Goal: Book appointment/travel/reservation

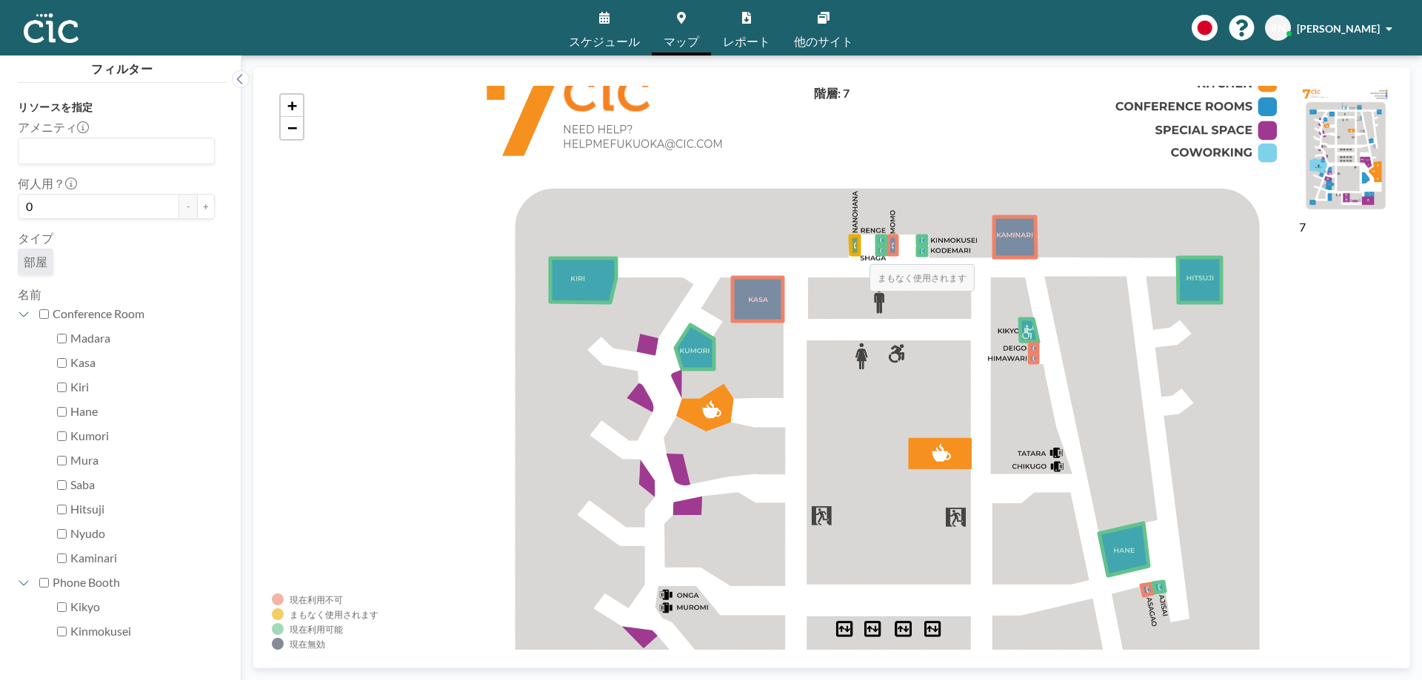
click at [854, 250] on icon at bounding box center [854, 245] width 9 height 19
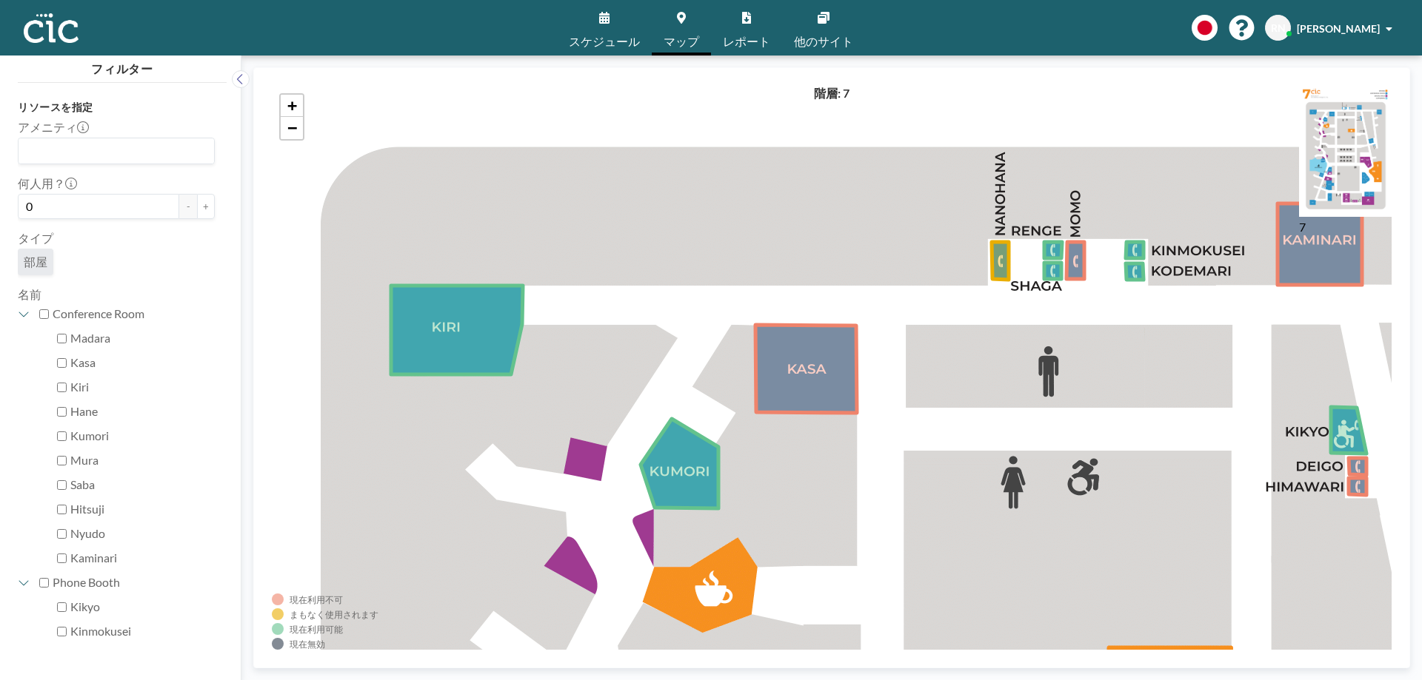
click at [616, 39] on span "スケジュール" at bounding box center [604, 42] width 71 height 12
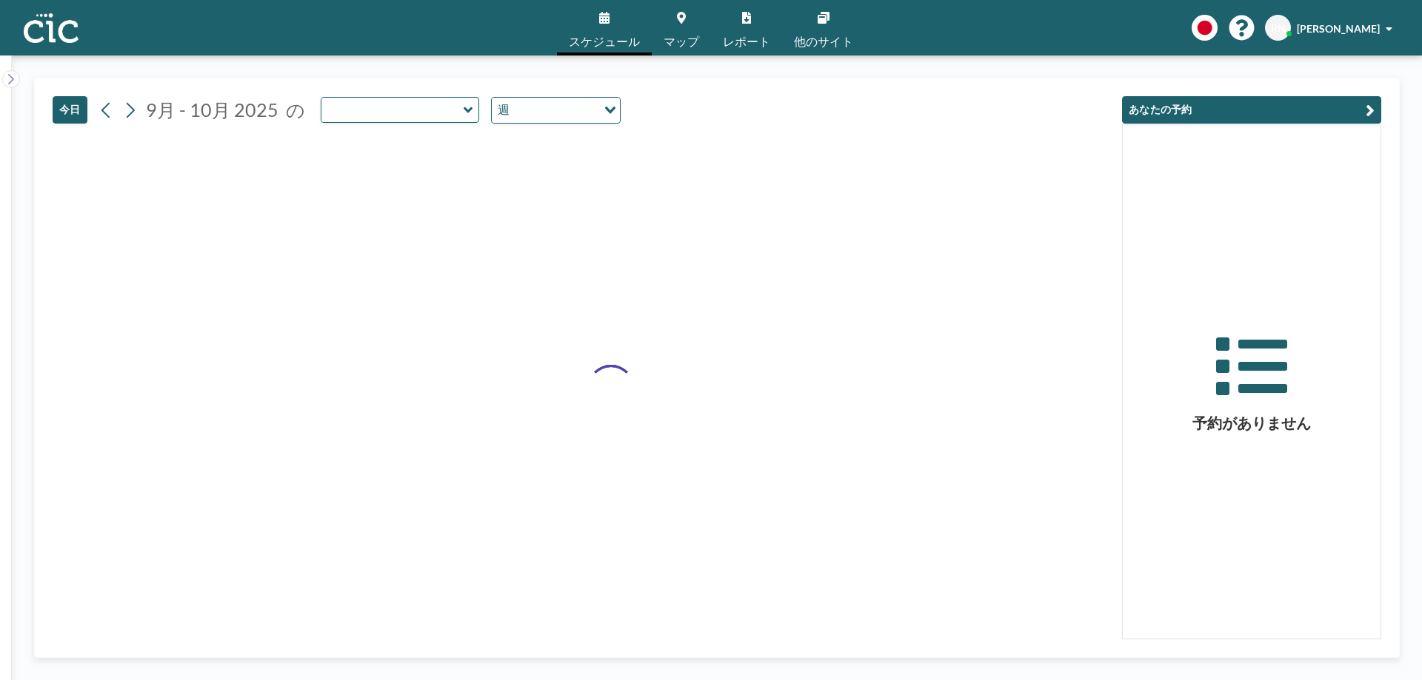
type input "Kumori"
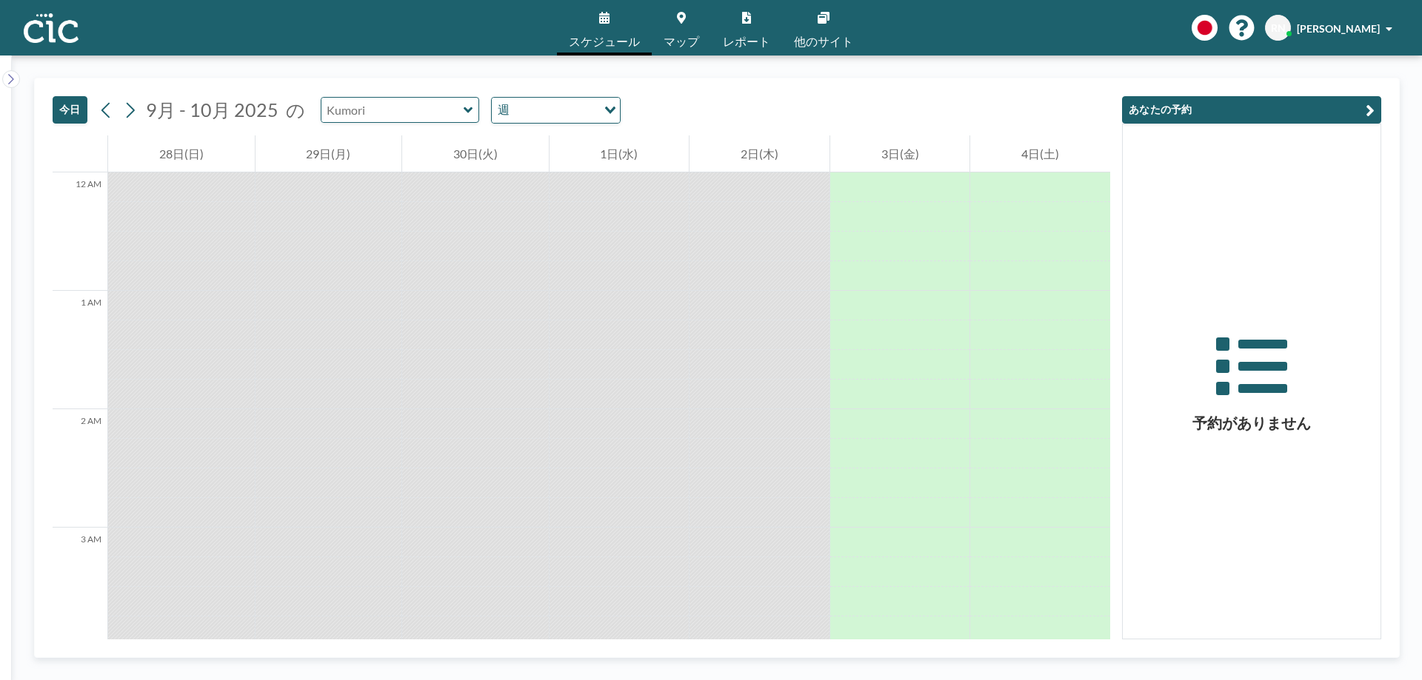
click at [452, 117] on input "text" at bounding box center [392, 110] width 142 height 24
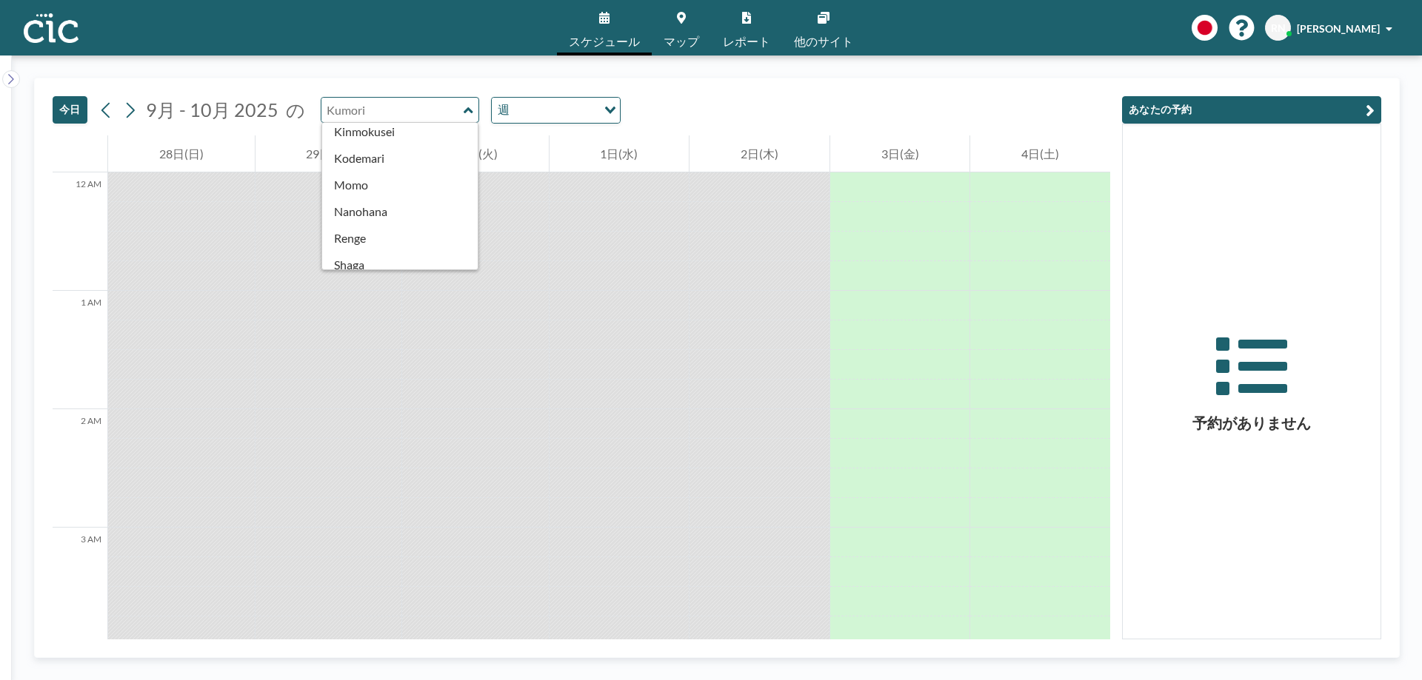
scroll to position [458, 0]
type input "Nanohana"
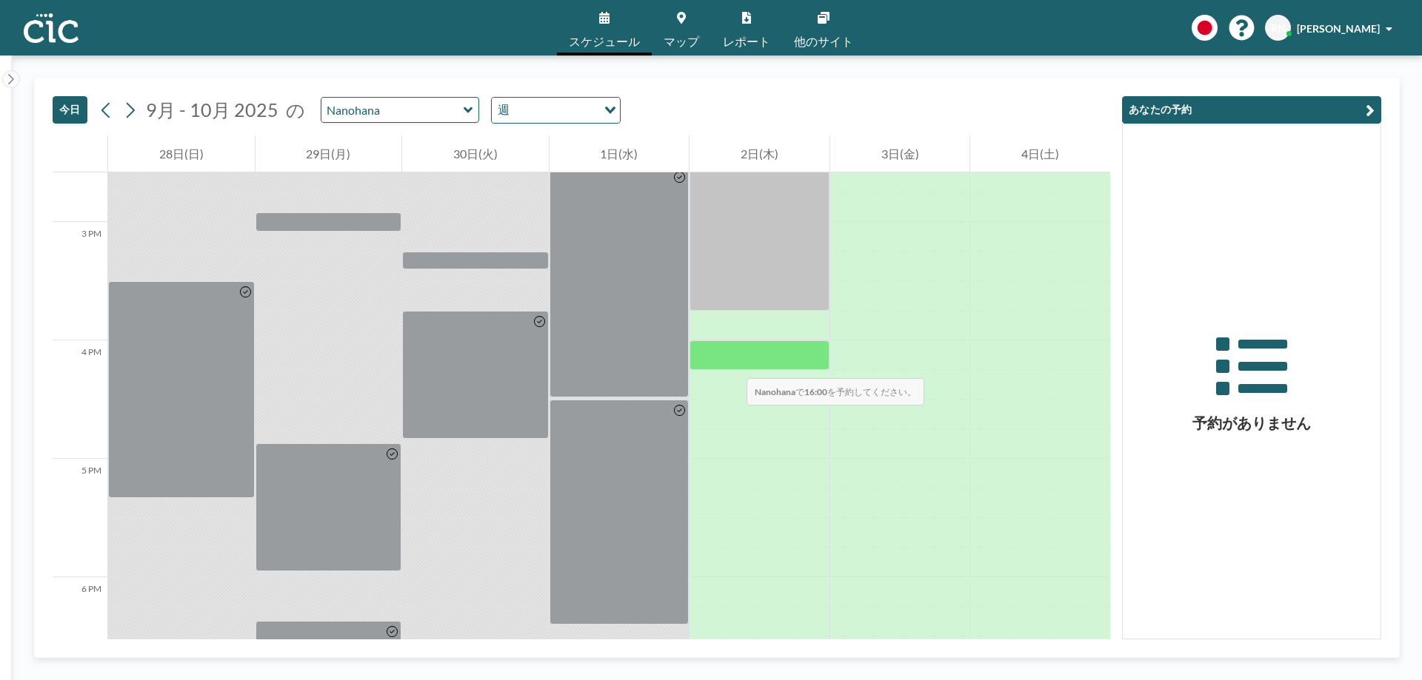
scroll to position [1728, 0]
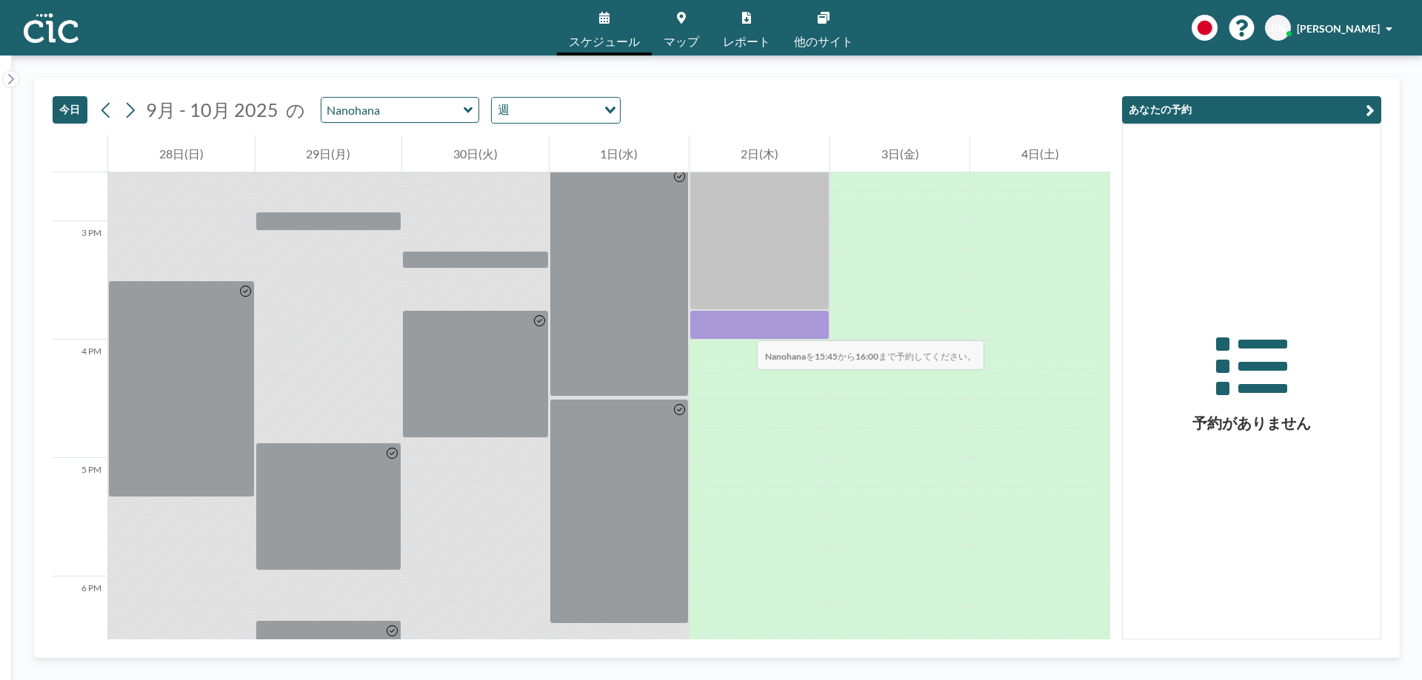
click at [742, 326] on div at bounding box center [759, 325] width 140 height 30
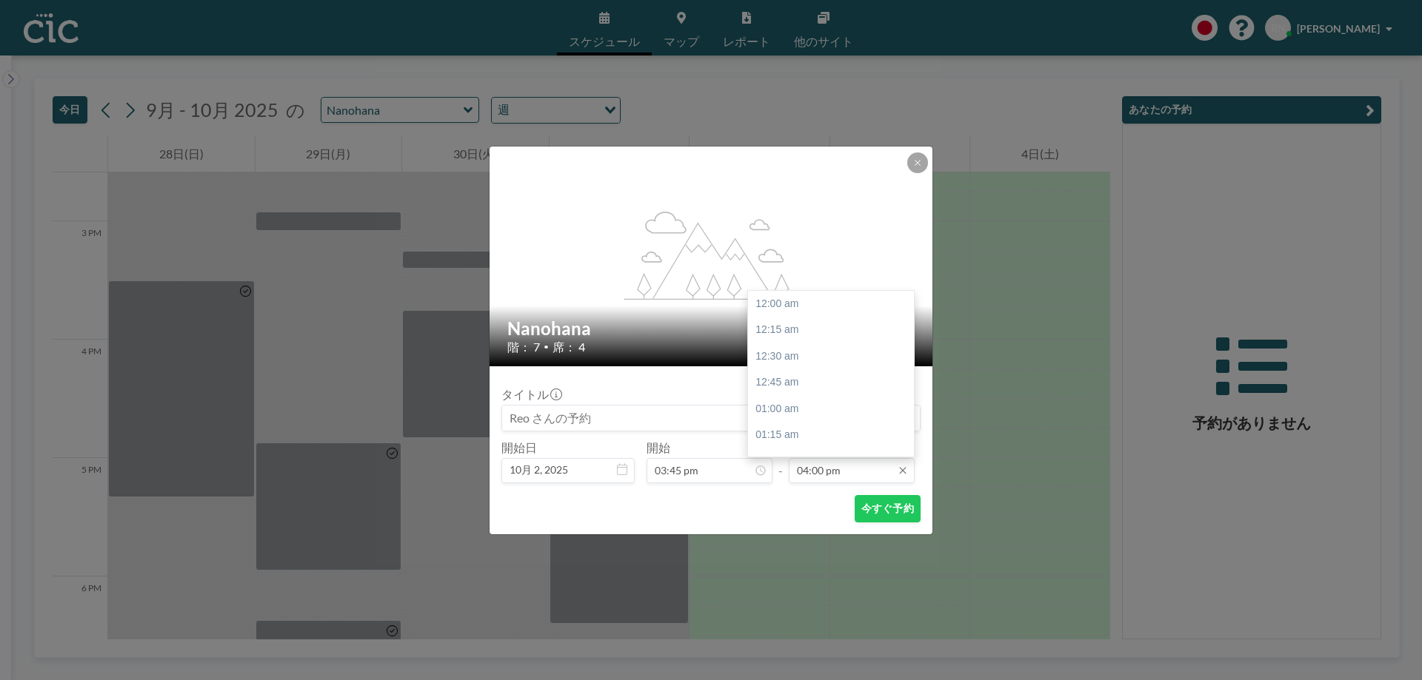
scroll to position [1687, 0]
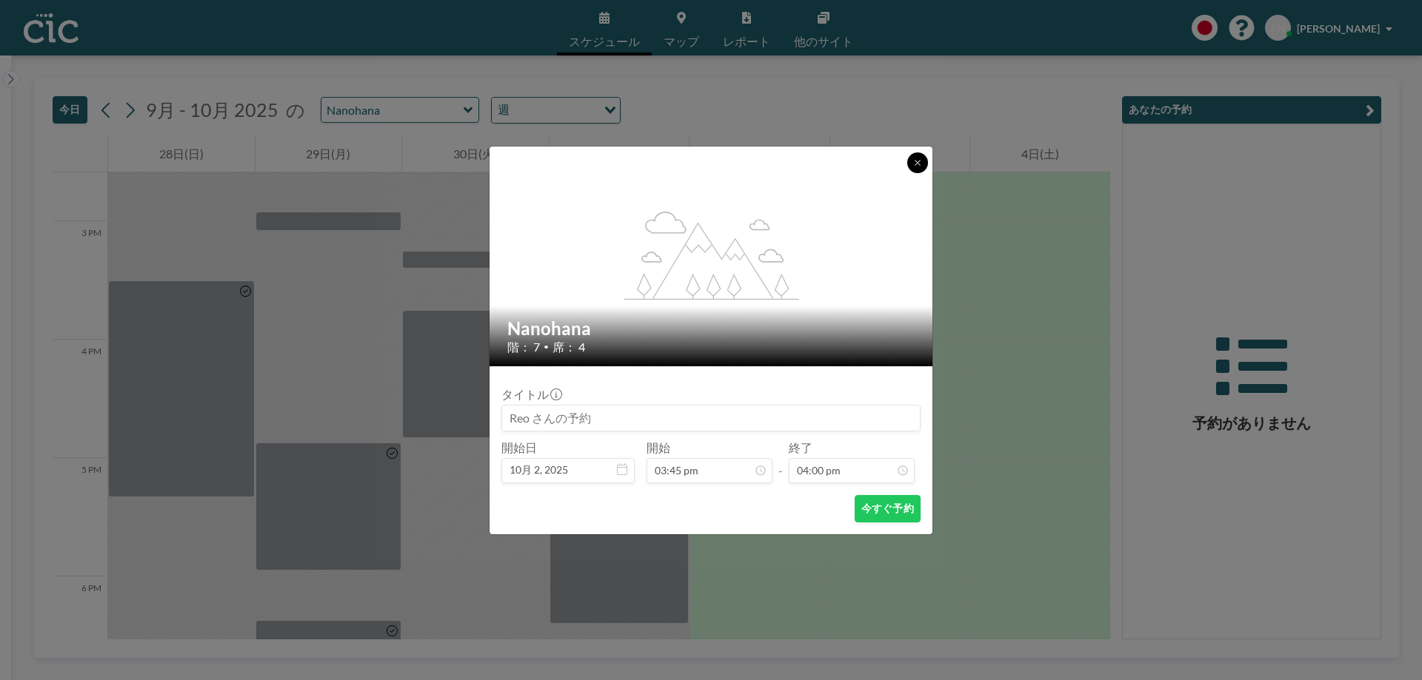
click at [923, 158] on button at bounding box center [917, 163] width 21 height 21
